Goal: Information Seeking & Learning: Learn about a topic

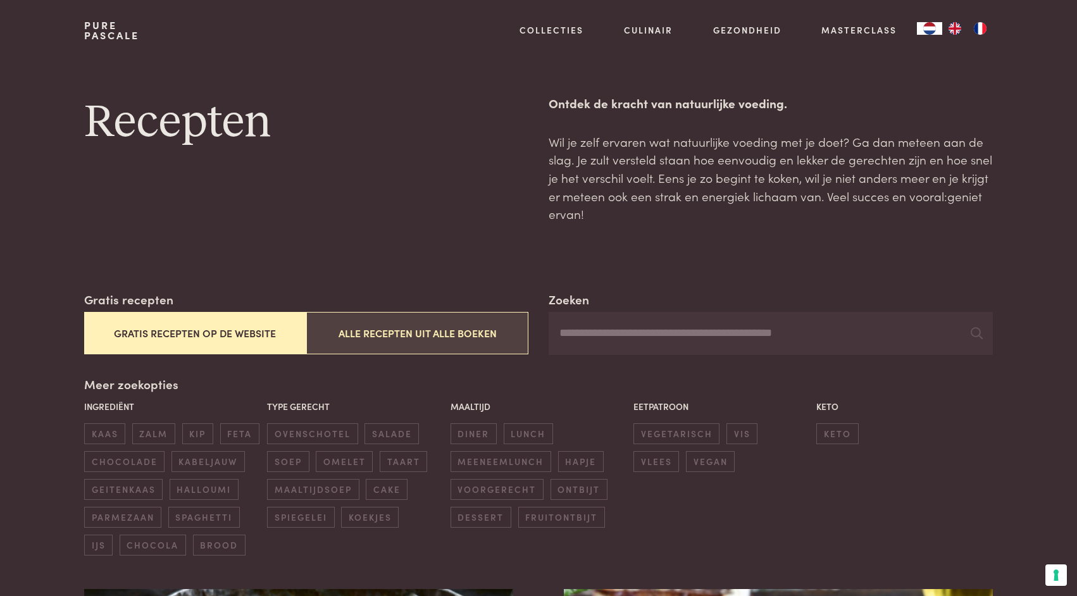
click at [458, 333] on button "Alle recepten uit alle boeken" at bounding box center [417, 333] width 222 height 42
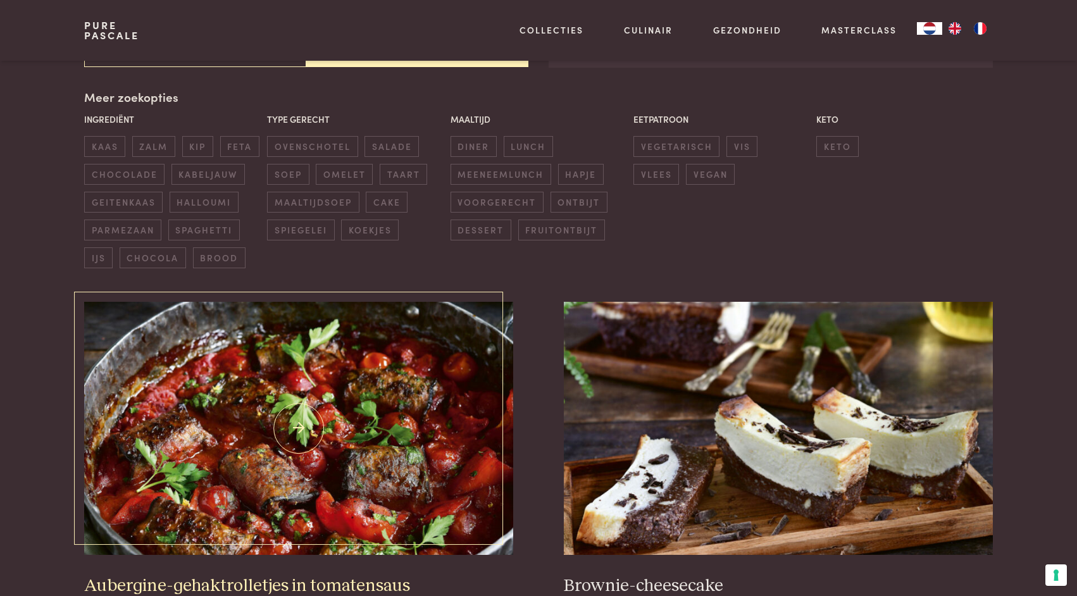
scroll to position [288, 0]
click at [194, 138] on span "kip" at bounding box center [197, 145] width 31 height 21
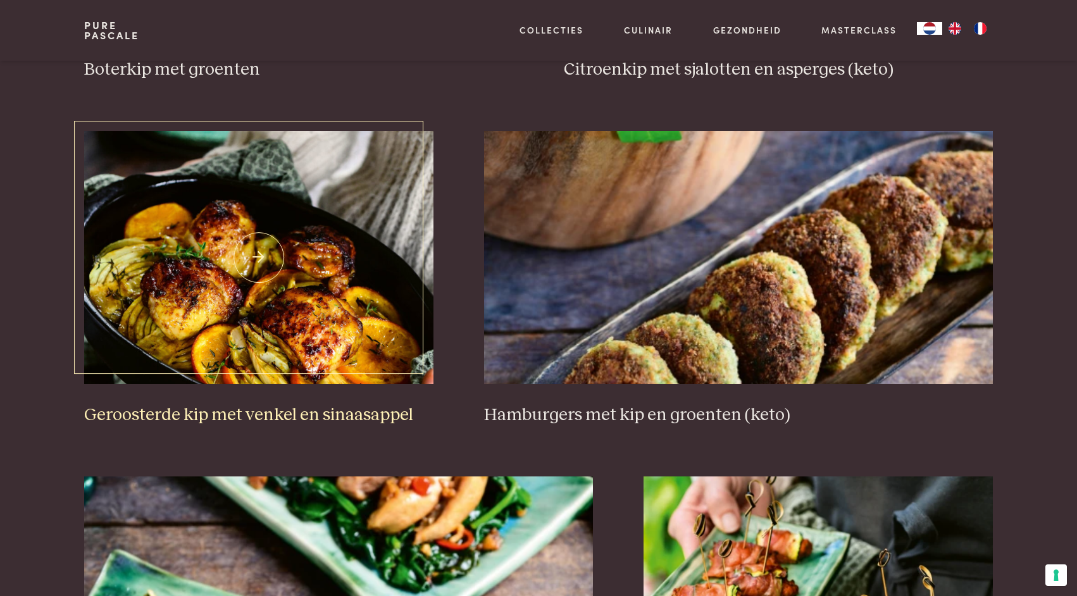
scroll to position [1862, 0]
click at [221, 241] on img at bounding box center [258, 258] width 349 height 253
